Goal: Task Accomplishment & Management: Use online tool/utility

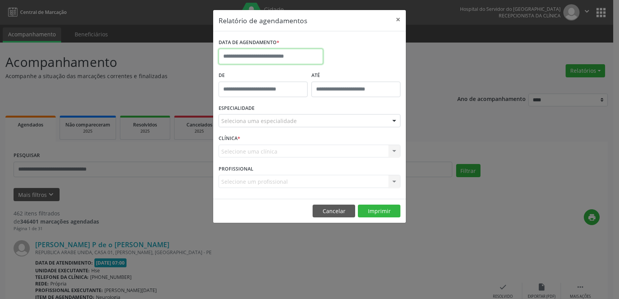
click at [305, 53] on input "text" at bounding box center [271, 56] width 105 height 15
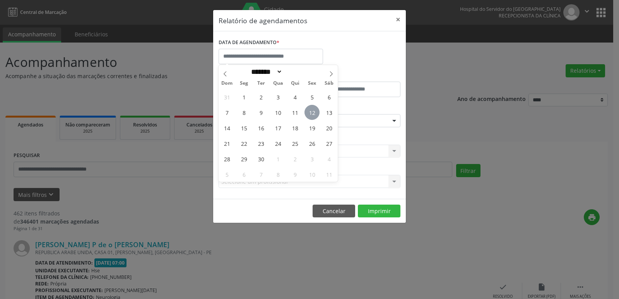
click at [315, 111] on span "12" at bounding box center [312, 112] width 15 height 15
type input "**********"
click at [315, 111] on span "12" at bounding box center [312, 112] width 15 height 15
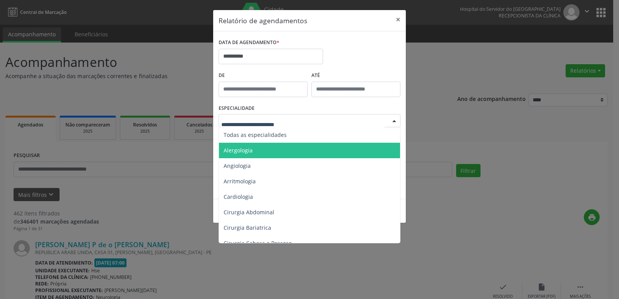
type input "*"
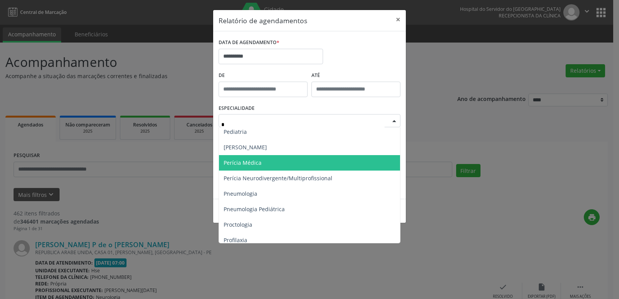
scroll to position [448, 0]
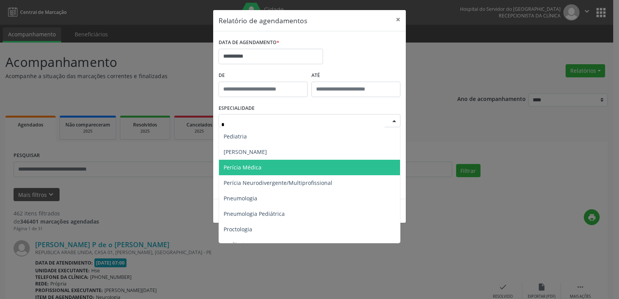
click at [260, 184] on span "Perícia Neurodivergente/Multiprofissional" at bounding box center [278, 182] width 109 height 7
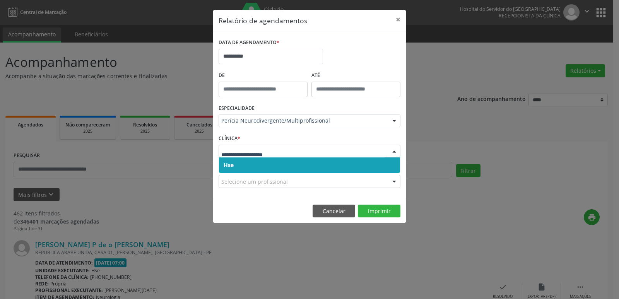
click at [235, 172] on span "Hse" at bounding box center [309, 165] width 181 height 15
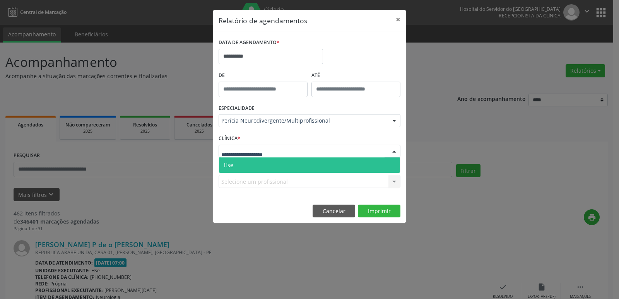
click at [238, 167] on span "Hse" at bounding box center [309, 165] width 181 height 15
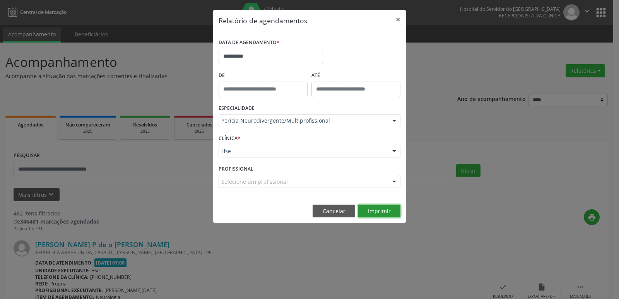
click at [380, 209] on button "Imprimir" at bounding box center [379, 211] width 43 height 13
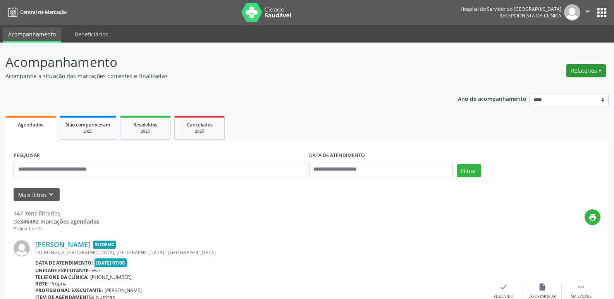
click at [587, 71] on button "Relatórios" at bounding box center [585, 70] width 39 height 13
click at [546, 86] on link "Agendamentos" at bounding box center [564, 87] width 83 height 11
select select "*"
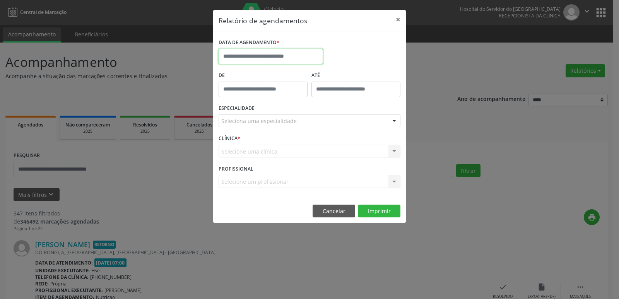
click at [266, 53] on input "text" at bounding box center [271, 56] width 105 height 15
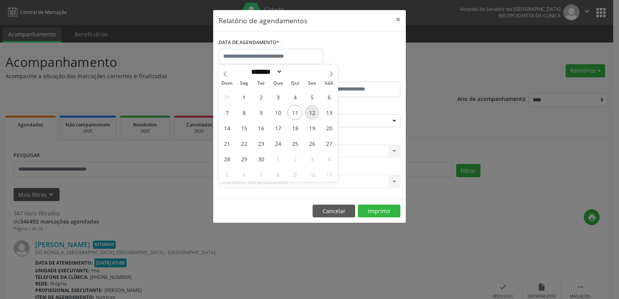
click at [309, 111] on span "12" at bounding box center [312, 112] width 15 height 15
type input "**********"
click at [309, 111] on span "12" at bounding box center [312, 112] width 15 height 15
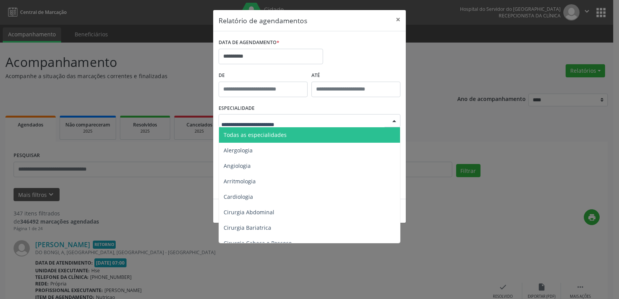
click at [244, 117] on div at bounding box center [310, 120] width 182 height 13
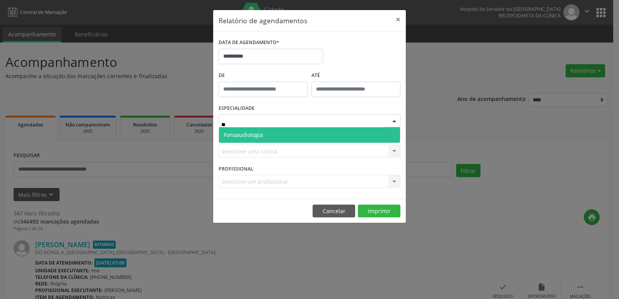
click at [245, 138] on span "Fonoaudiologia" at bounding box center [243, 134] width 39 height 7
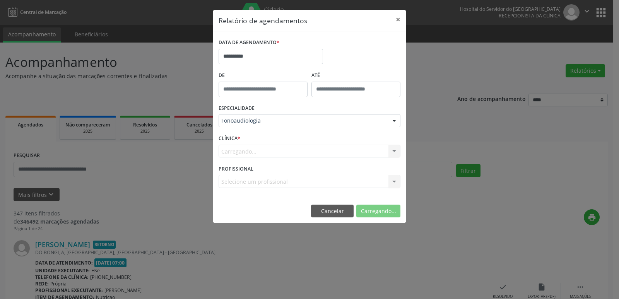
click at [233, 151] on div "Carregando... Hse Nenhum resultado encontrado para: " " Não há nenhuma opção pa…" at bounding box center [310, 151] width 182 height 13
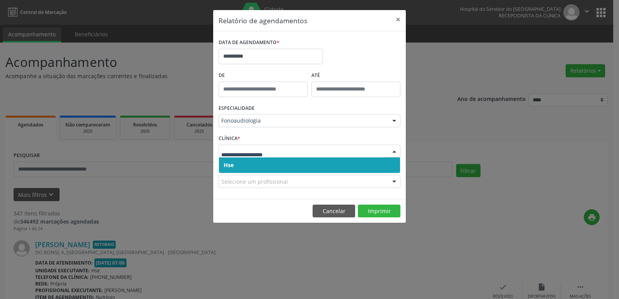
click at [227, 167] on span "Hse" at bounding box center [229, 164] width 10 height 7
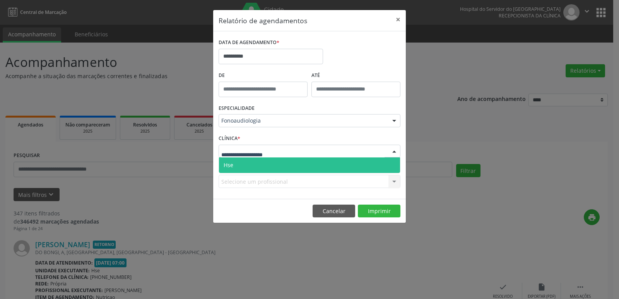
click at [232, 158] on div "Hse Nenhum resultado encontrado para: " " Não há nenhuma opção para ser exibida." at bounding box center [310, 151] width 182 height 13
click at [233, 158] on span "Hse" at bounding box center [309, 165] width 181 height 15
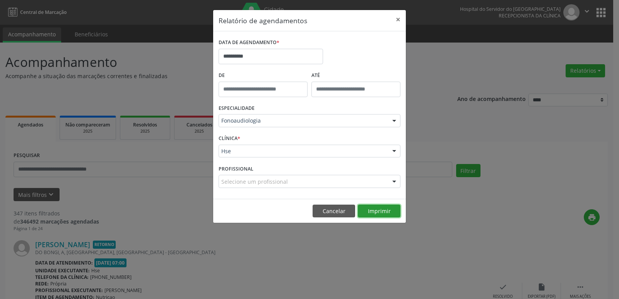
click at [374, 211] on button "Imprimir" at bounding box center [379, 211] width 43 height 13
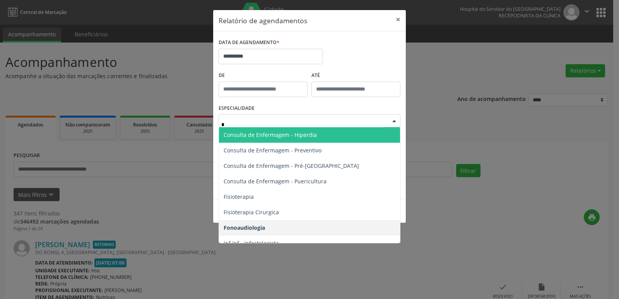
type input "**"
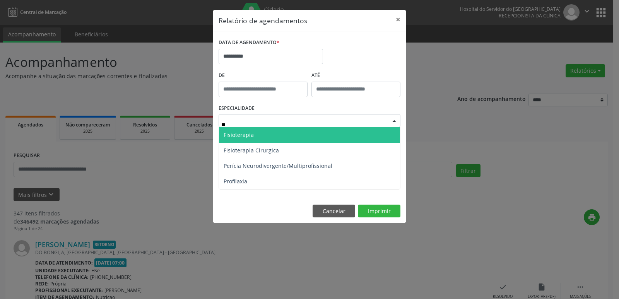
click at [240, 133] on span "Fisioterapia" at bounding box center [239, 134] width 30 height 7
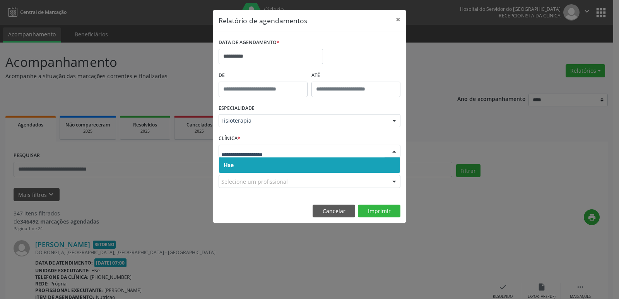
click at [225, 163] on span "Hse" at bounding box center [229, 164] width 10 height 7
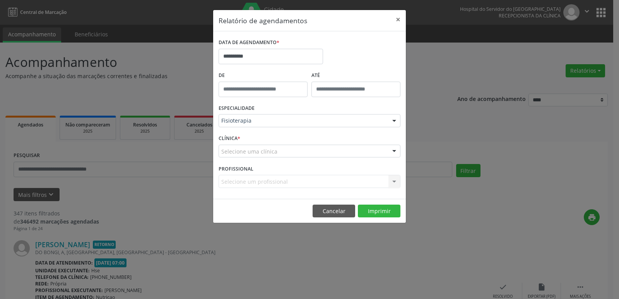
click at [228, 146] on div "Selecione uma clínica" at bounding box center [310, 151] width 182 height 13
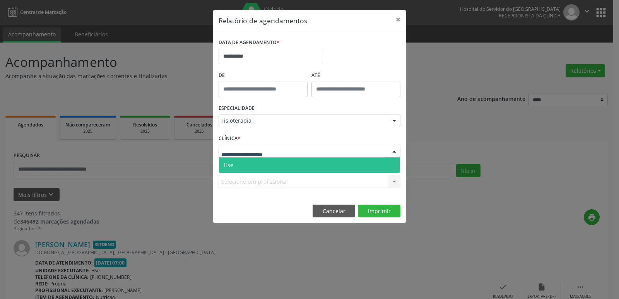
click at [230, 164] on span "Hse" at bounding box center [229, 164] width 10 height 7
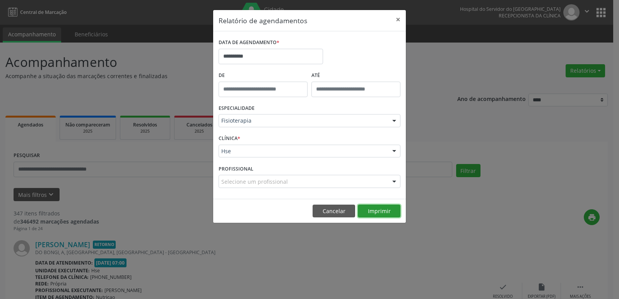
click at [363, 206] on button "Imprimir" at bounding box center [379, 211] width 43 height 13
click at [396, 19] on button "×" at bounding box center [398, 19] width 15 height 19
